Goal: Information Seeking & Learning: Learn about a topic

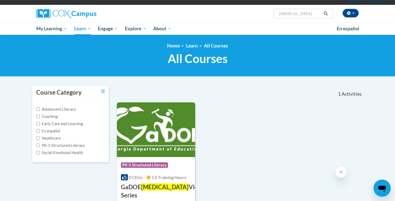
scroll to position [36, 0]
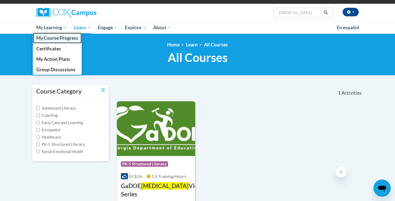
click at [49, 35] on span "My Course Progress" at bounding box center [57, 38] width 42 height 6
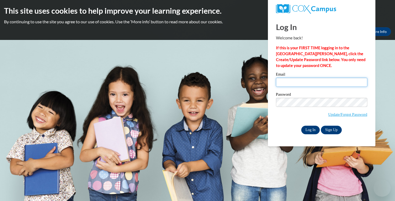
type input "[EMAIL_ADDRESS][DOMAIN_NAME]"
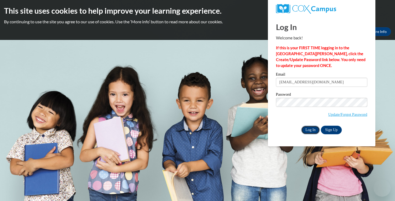
click at [309, 132] on input "Log In" at bounding box center [310, 130] width 19 height 9
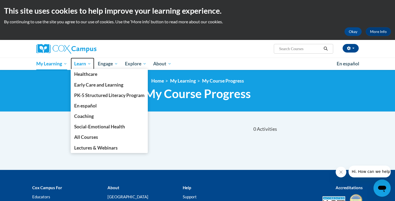
click at [95, 64] on link "Learn" at bounding box center [83, 64] width 24 height 12
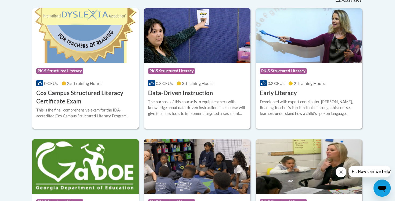
scroll to position [235, 0]
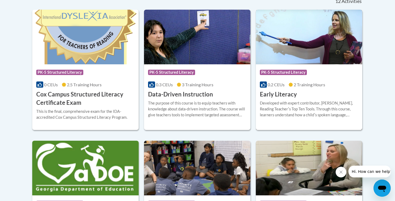
click at [319, 112] on div "Developed with expert contributor, Dr. [PERSON_NAME], Reading Teacherʹs Top Ten…" at bounding box center [309, 109] width 98 height 18
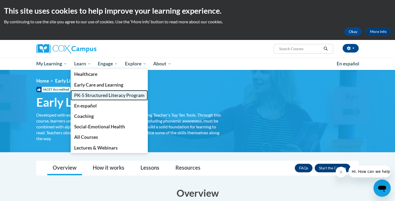
click at [88, 97] on span "PK-5 Structured Literacy Program" at bounding box center [109, 96] width 70 height 6
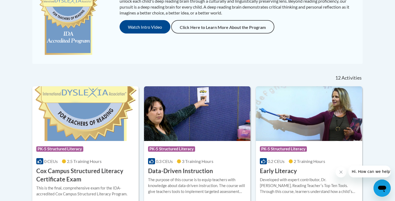
scroll to position [151, 0]
